Goal: Task Accomplishment & Management: Use online tool/utility

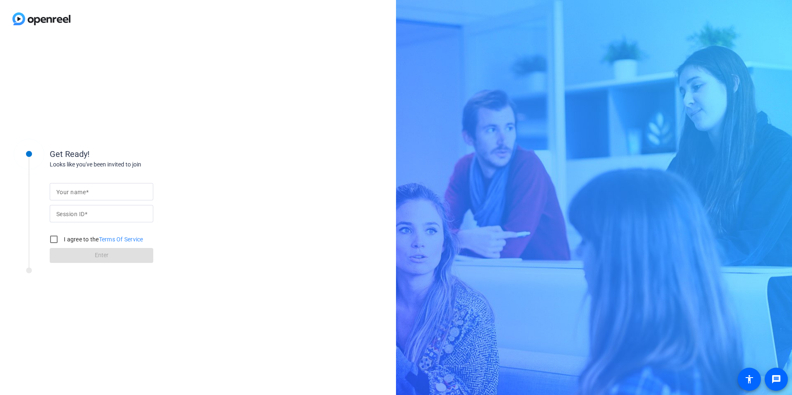
click at [89, 193] on label "Your name" at bounding box center [72, 192] width 32 height 7
click at [89, 193] on input "Your name" at bounding box center [101, 192] width 90 height 10
type input "[PERSON_NAME]"
type input "iPSV"
click at [54, 239] on input "I agree to the Terms Of Service" at bounding box center [54, 239] width 17 height 17
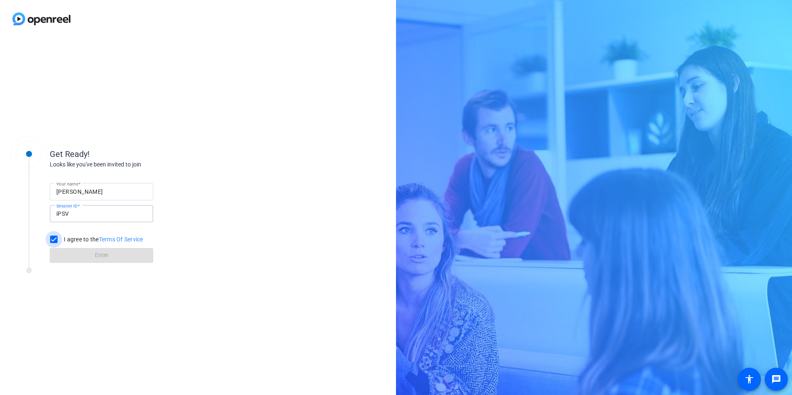
checkbox input "true"
click at [92, 256] on span at bounding box center [102, 256] width 104 height 20
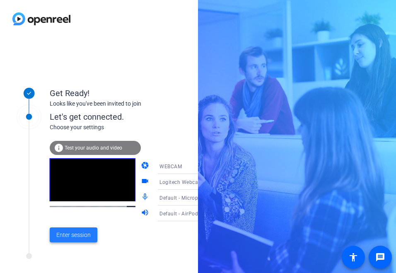
click at [75, 236] on span "Enter session" at bounding box center [73, 235] width 34 height 9
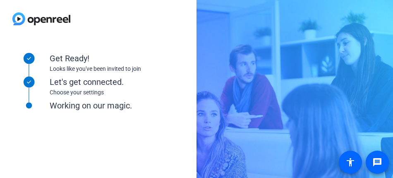
click at [82, 158] on div "Get Ready! Looks like you've been invited to join Let's get connected. Choose y…" at bounding box center [111, 121] width 207 height 166
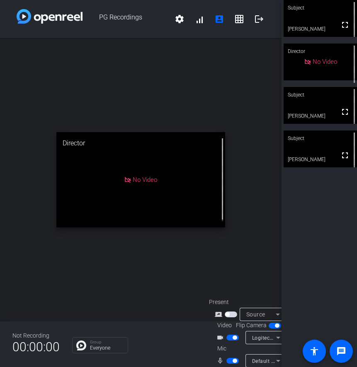
click at [318, 13] on div "Subject" at bounding box center [319, 8] width 73 height 16
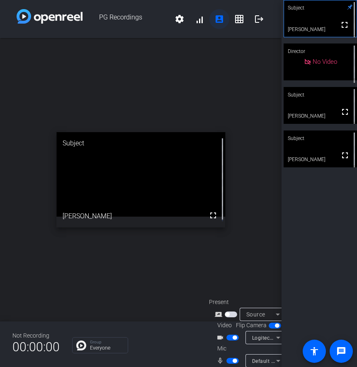
click at [214, 19] on mat-icon "account_box" at bounding box center [219, 19] width 10 height 10
click at [236, 17] on mat-icon "grid_on" at bounding box center [239, 19] width 10 height 10
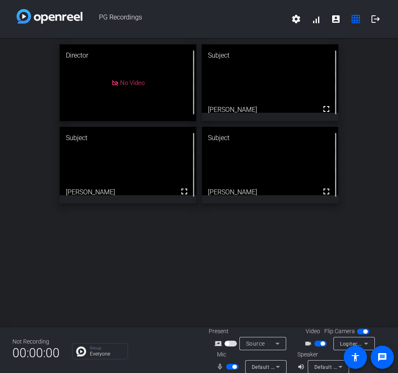
click at [290, 302] on div "Director No Video Subject fullscreen [PERSON_NAME] Subject fullscreen [PERSON_N…" at bounding box center [199, 182] width 398 height 289
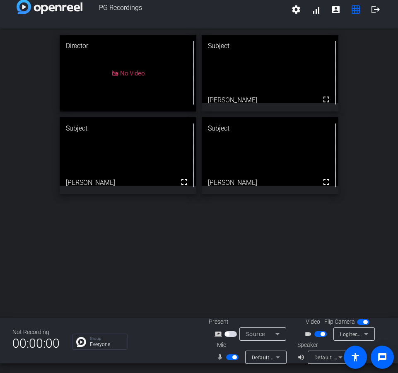
click at [133, 359] on div "Not Recording 00:00:00 Group Everyone Present screen_share_outline Source Video…" at bounding box center [199, 341] width 398 height 46
click at [186, 361] on div "Not Recording 00:00:00 Group Everyone Present screen_share_outline Source Video…" at bounding box center [199, 341] width 398 height 46
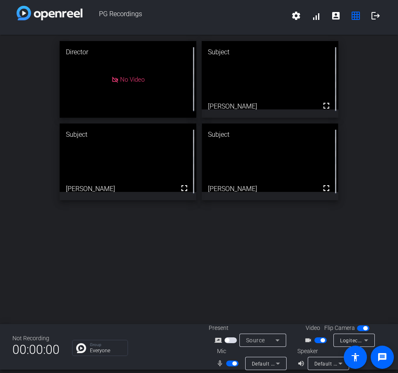
scroll to position [0, 0]
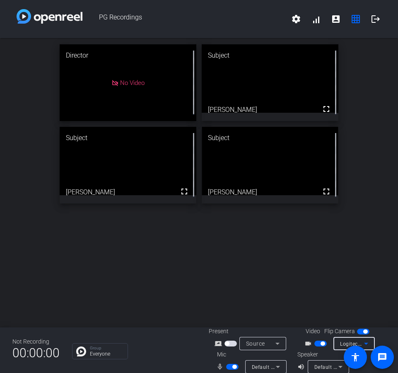
click at [365, 343] on icon at bounding box center [366, 343] width 10 height 10
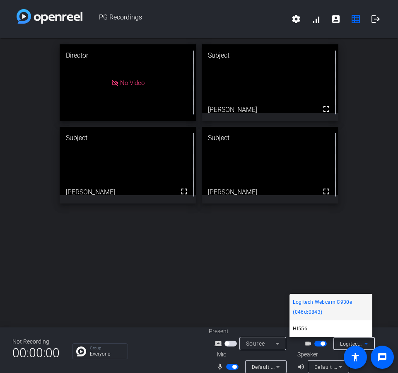
click at [365, 343] on div at bounding box center [199, 186] width 398 height 373
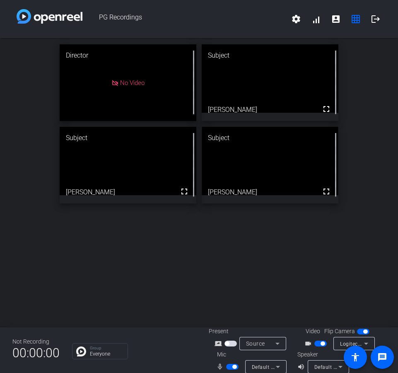
scroll to position [10, 0]
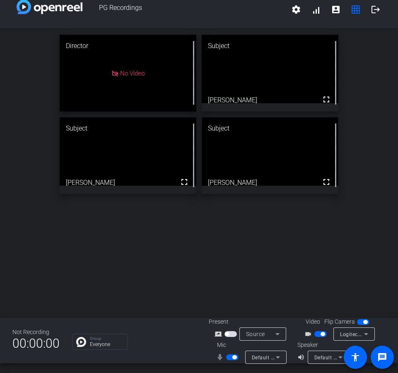
click at [280, 331] on icon at bounding box center [278, 334] width 10 height 10
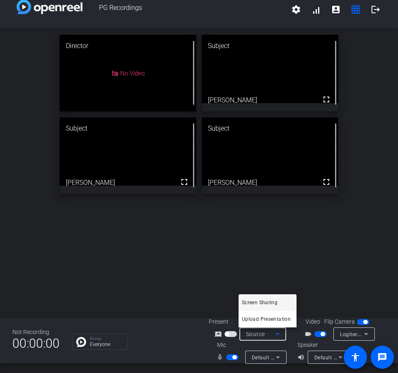
click at [388, 245] on div at bounding box center [199, 186] width 398 height 373
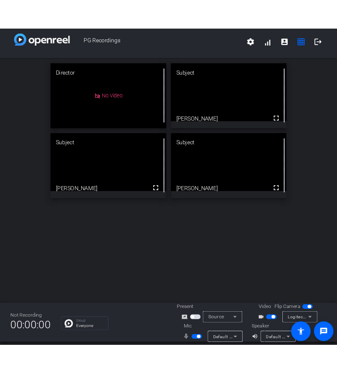
scroll to position [0, 0]
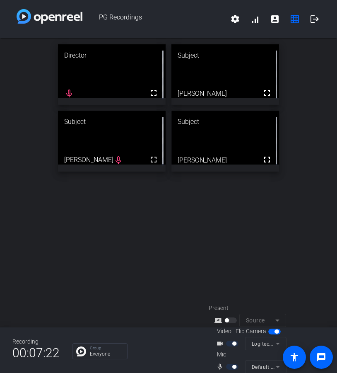
click at [227, 365] on div at bounding box center [233, 367] width 14 height 6
drag, startPoint x: 227, startPoint y: 366, endPoint x: 234, endPoint y: 366, distance: 6.6
click at [229, 366] on div at bounding box center [233, 367] width 14 height 6
click at [227, 365] on div at bounding box center [233, 367] width 14 height 6
drag, startPoint x: 123, startPoint y: 248, endPoint x: 136, endPoint y: 236, distance: 16.7
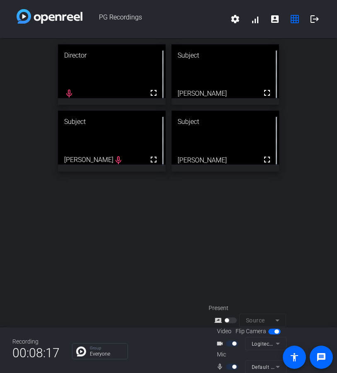
click at [123, 248] on div "Director fullscreen mic_none Subject fullscreen [PERSON_NAME] Subject fullscree…" at bounding box center [168, 182] width 337 height 289
click at [226, 367] on div at bounding box center [233, 367] width 14 height 6
click at [226, 343] on div at bounding box center [233, 343] width 14 height 6
click at [231, 343] on div at bounding box center [233, 343] width 14 height 6
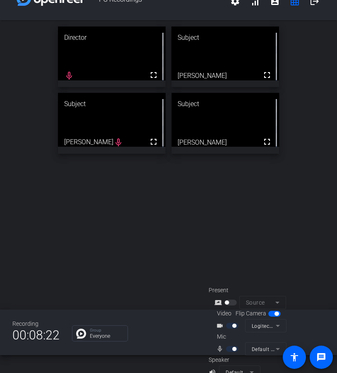
scroll to position [33, 0]
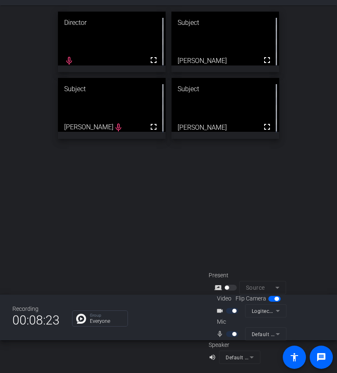
click at [250, 357] on mat-form-field "Default - AirPods" at bounding box center [239, 356] width 41 height 13
click at [191, 253] on div "Director fullscreen mic_none Subject fullscreen [PERSON_NAME] Subject fullscree…" at bounding box center [168, 149] width 337 height 289
click at [213, 356] on mat-icon "volume_up" at bounding box center [214, 357] width 10 height 10
drag, startPoint x: 210, startPoint y: 357, endPoint x: 183, endPoint y: 215, distance: 145.3
click at [210, 357] on mat-icon "volume_up" at bounding box center [214, 357] width 10 height 10
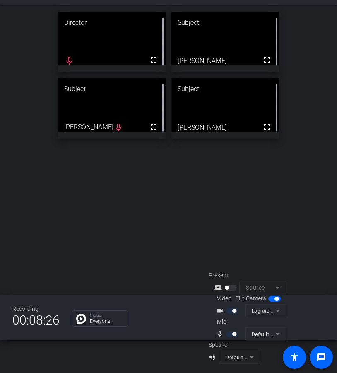
click at [177, 203] on div "Director fullscreen mic_none Subject fullscreen [PERSON_NAME] Subject fullscree…" at bounding box center [168, 149] width 337 height 289
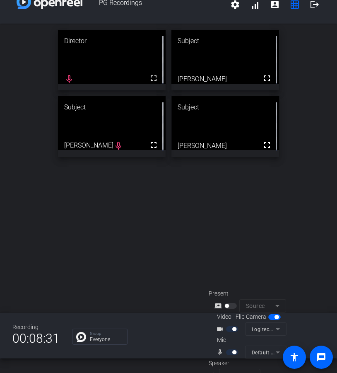
scroll to position [0, 0]
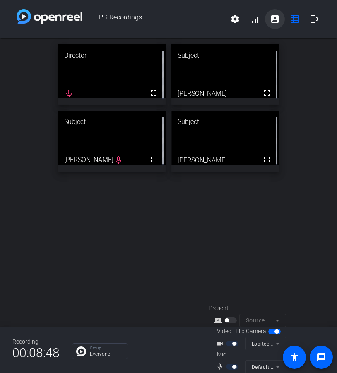
click at [270, 16] on mat-icon "account_box" at bounding box center [275, 19] width 10 height 10
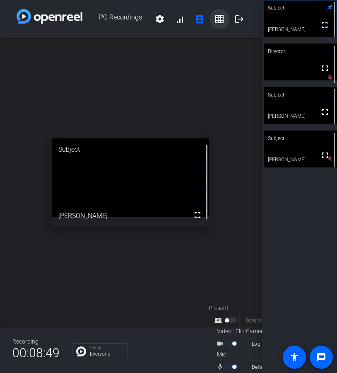
click at [217, 19] on mat-icon "grid_on" at bounding box center [220, 19] width 10 height 10
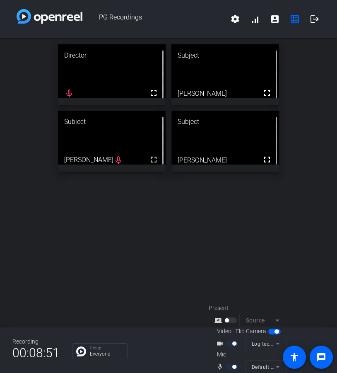
click at [243, 144] on video at bounding box center [225, 138] width 108 height 54
click at [124, 154] on video at bounding box center [112, 138] width 108 height 54
drag, startPoint x: 111, startPoint y: 159, endPoint x: 148, endPoint y: 137, distance: 42.7
click at [149, 83] on span at bounding box center [154, 93] width 20 height 20
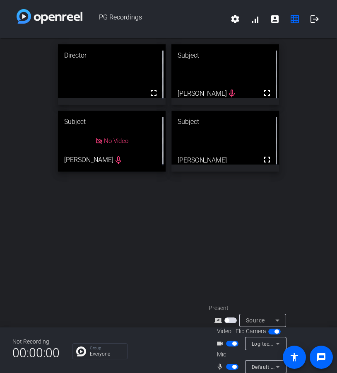
click at [227, 366] on span "button" at bounding box center [232, 367] width 12 height 6
click at [227, 366] on span "button" at bounding box center [229, 366] width 4 height 4
click at [296, 354] on mat-icon "accessibility" at bounding box center [294, 357] width 10 height 10
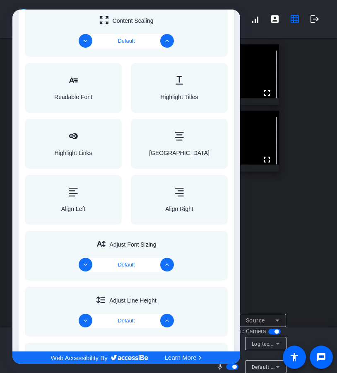
scroll to position [373, 0]
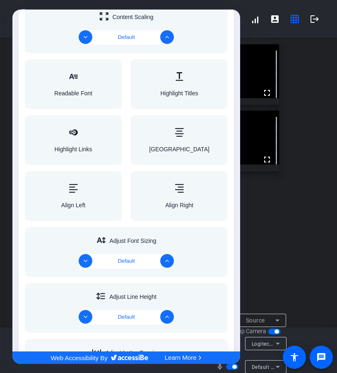
drag, startPoint x: 301, startPoint y: 254, endPoint x: 294, endPoint y: 265, distance: 12.5
click at [301, 254] on div at bounding box center [168, 186] width 337 height 373
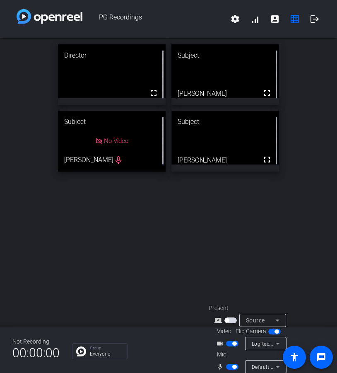
scroll to position [0, 0]
click at [297, 357] on mat-icon "accessibility" at bounding box center [294, 357] width 10 height 10
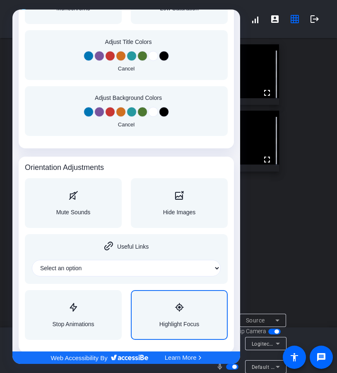
scroll to position [998, 0]
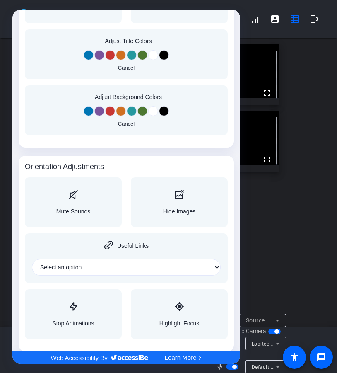
click at [287, 222] on div at bounding box center [168, 186] width 337 height 373
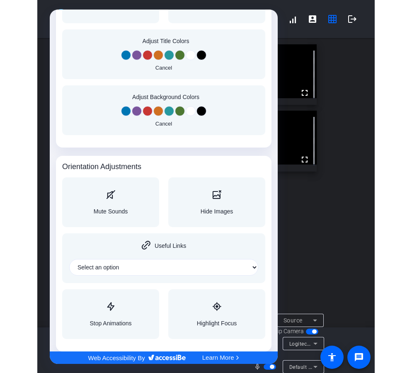
scroll to position [0, 0]
